Goal: Transaction & Acquisition: Purchase product/service

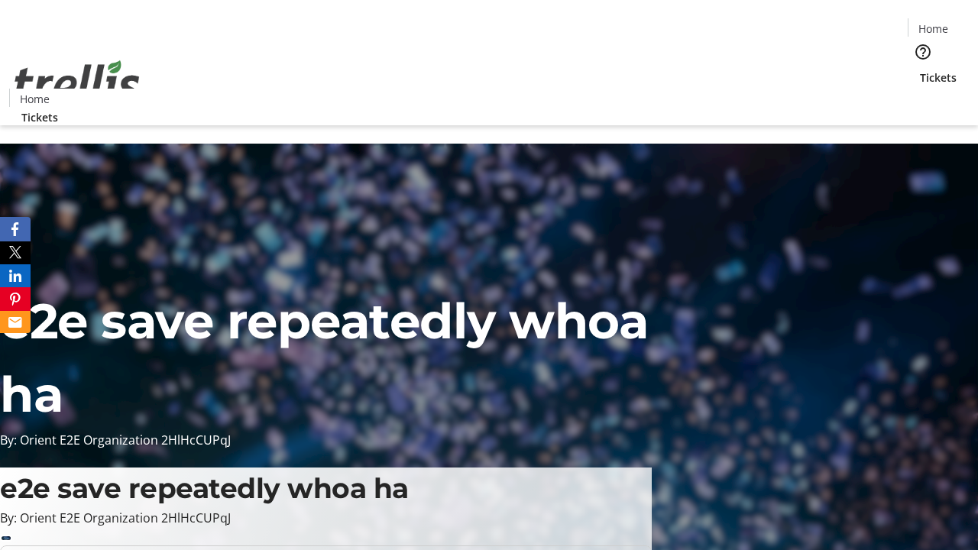
click at [920, 70] on span "Tickets" at bounding box center [938, 78] width 37 height 16
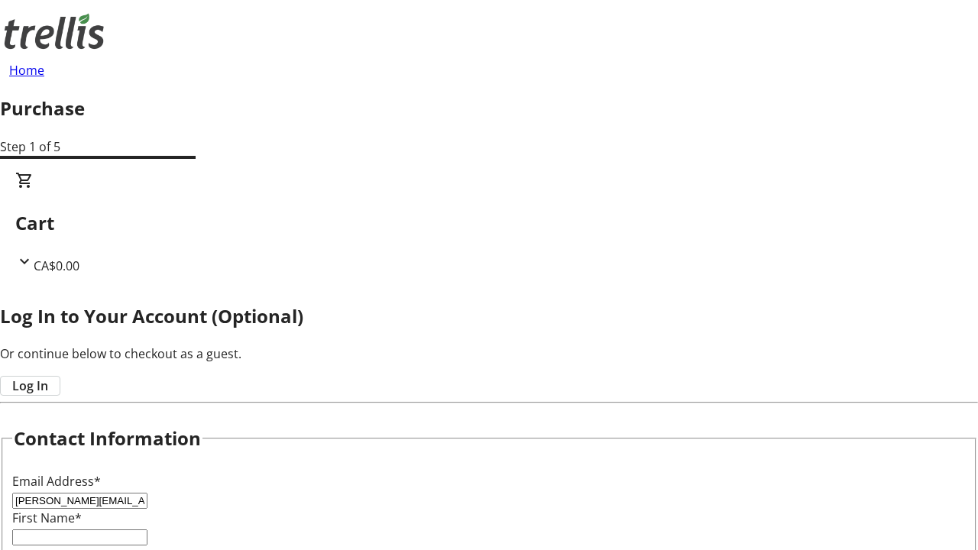
type input "[PERSON_NAME][EMAIL_ADDRESS][DOMAIN_NAME]"
type input "[PERSON_NAME]"
